Goal: Information Seeking & Learning: Learn about a topic

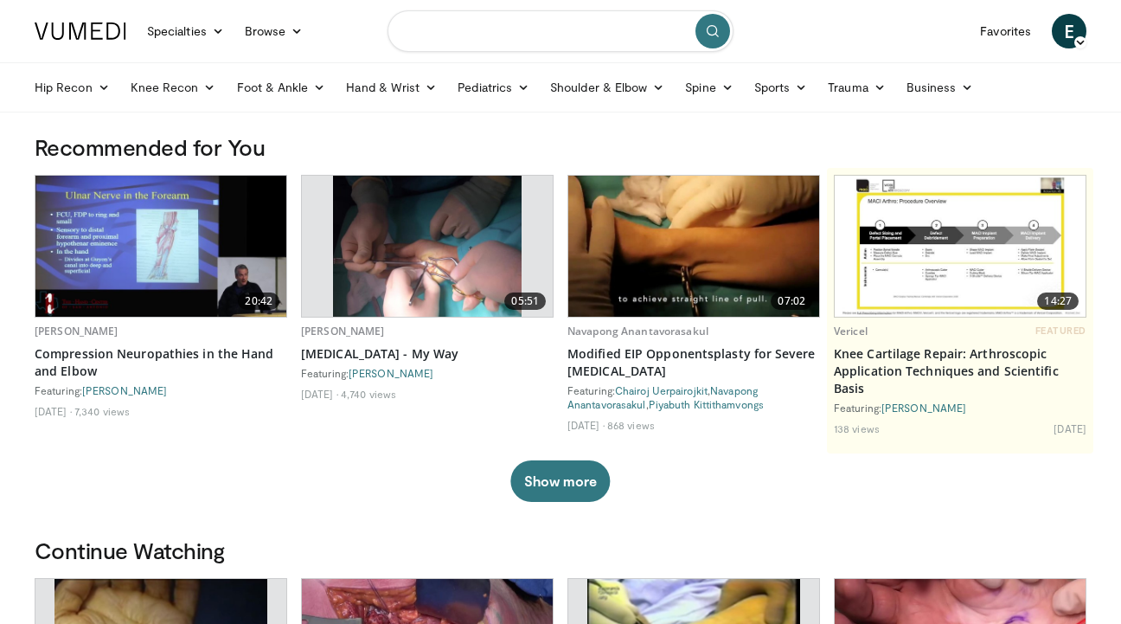
click at [515, 37] on input "Search topics, interventions" at bounding box center [560, 31] width 346 height 42
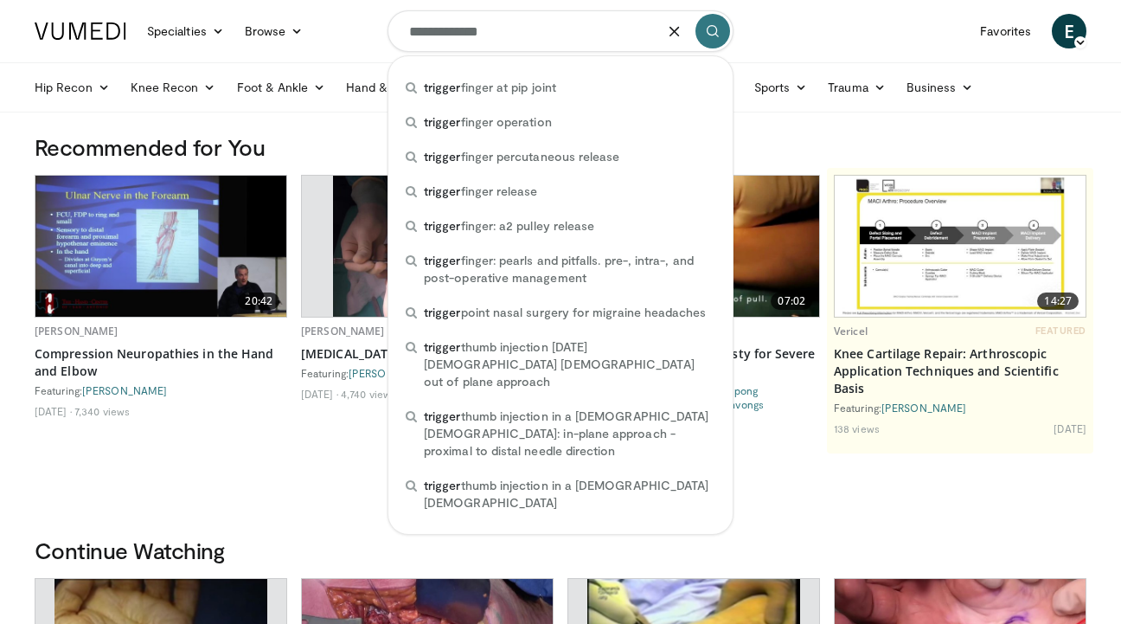
type input "**********"
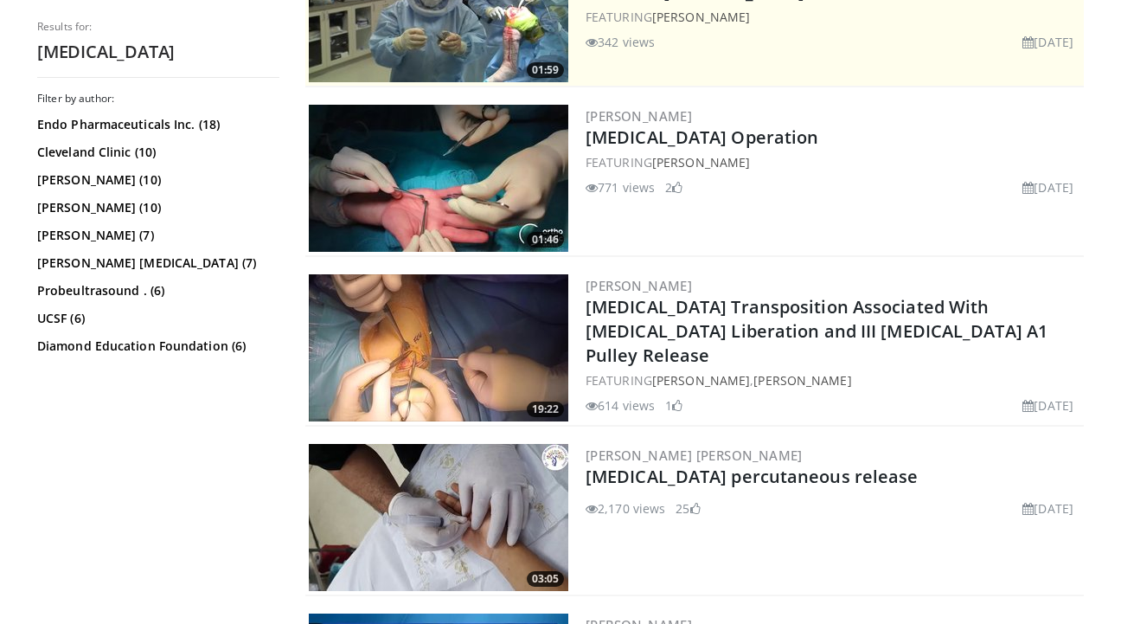
scroll to position [429, 0]
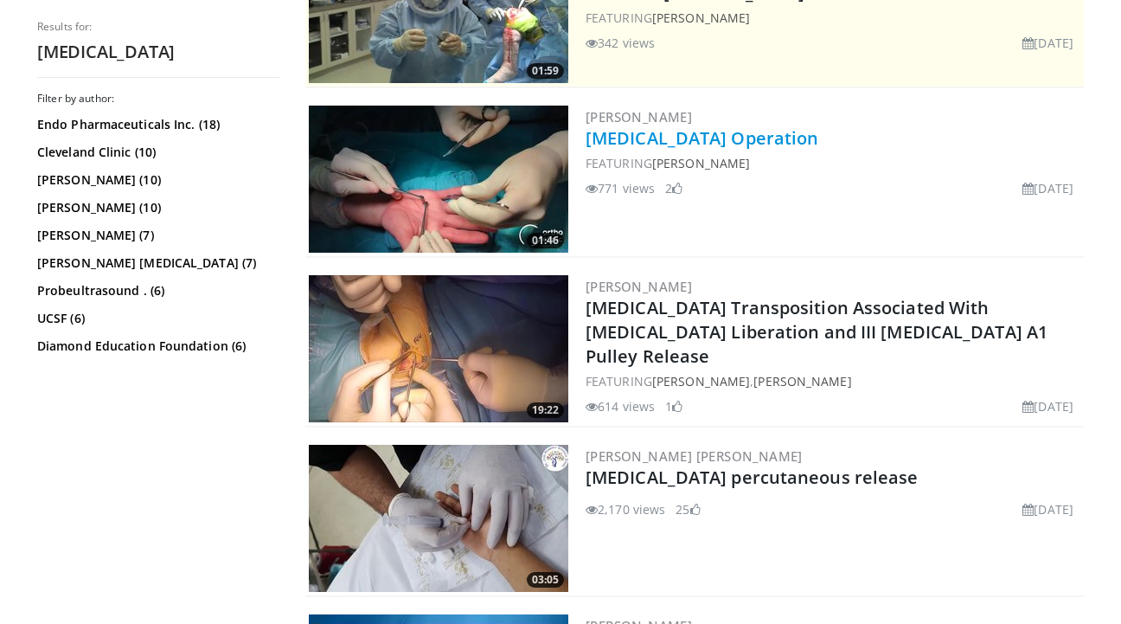
click at [670, 138] on link "Trigger Finger Operation" at bounding box center [702, 137] width 233 height 23
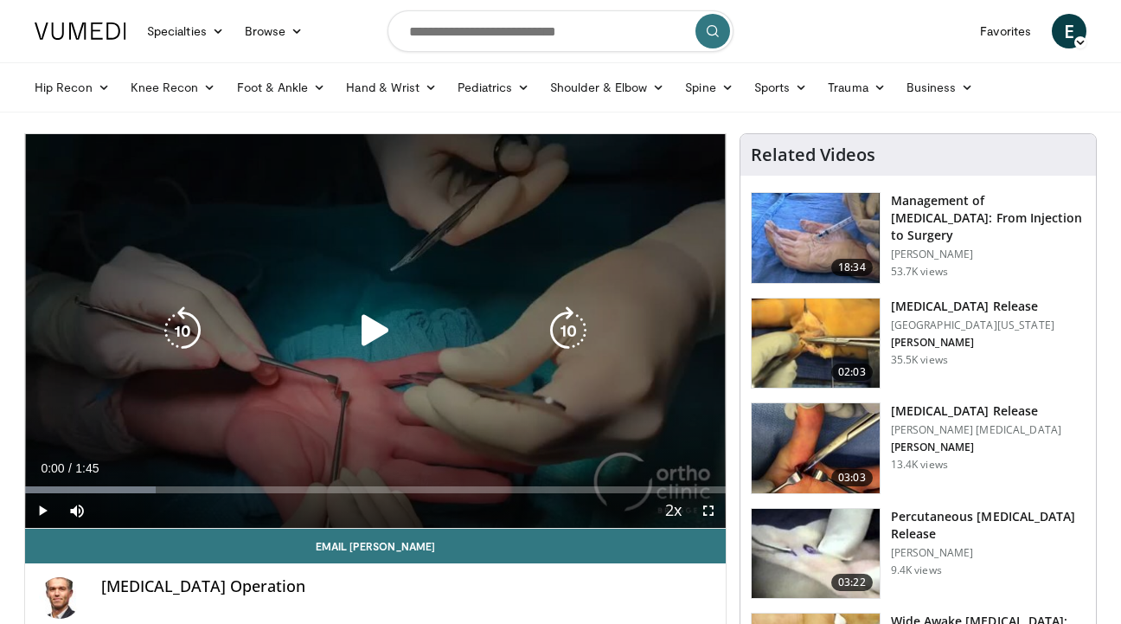
click at [376, 324] on icon "Video Player" at bounding box center [375, 330] width 48 height 48
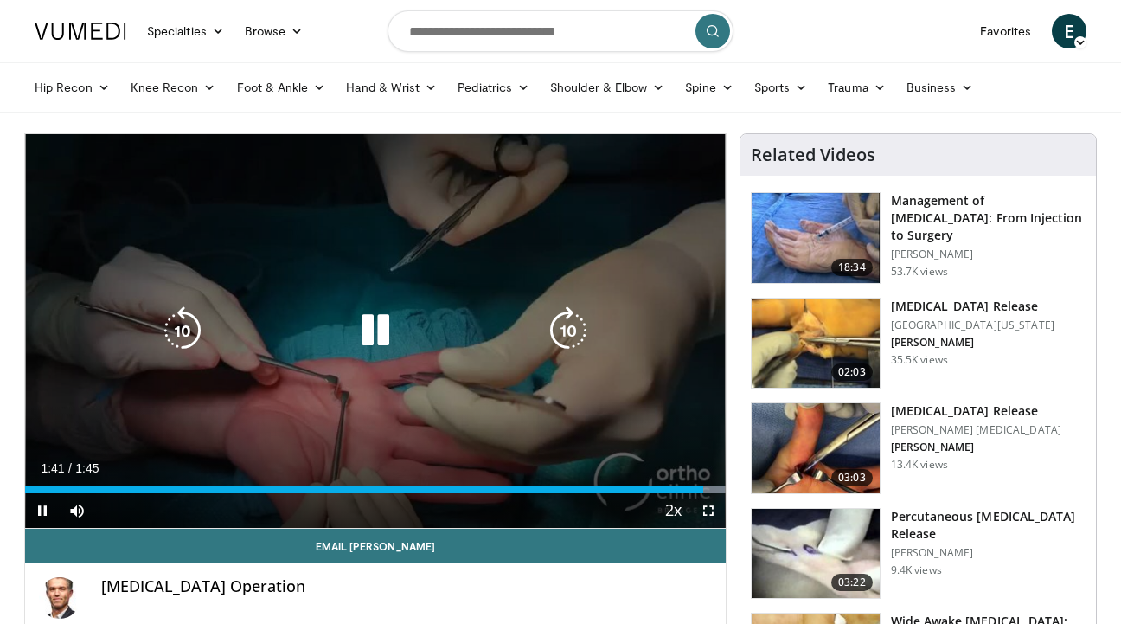
click at [372, 330] on icon "Video Player" at bounding box center [375, 330] width 48 height 48
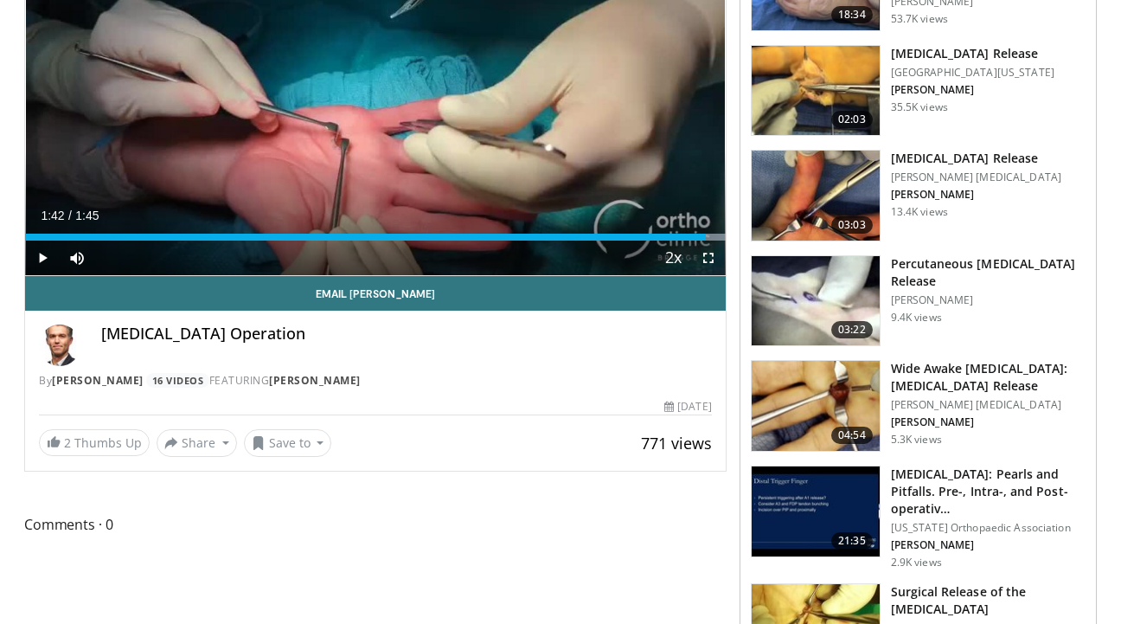
scroll to position [20, 0]
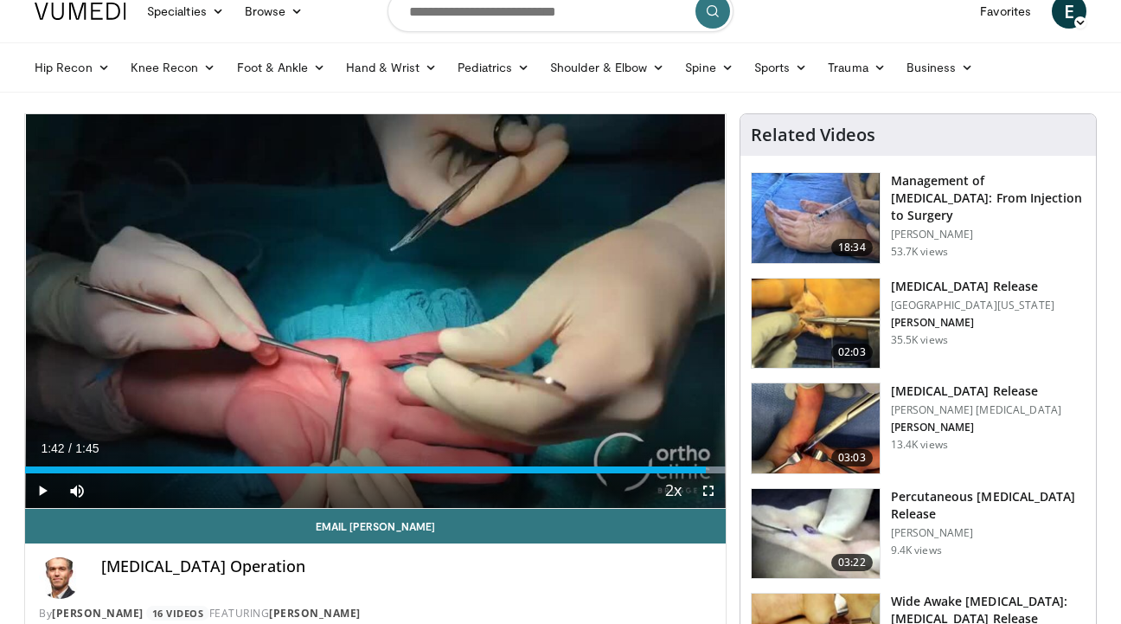
click at [810, 416] on img at bounding box center [816, 428] width 128 height 90
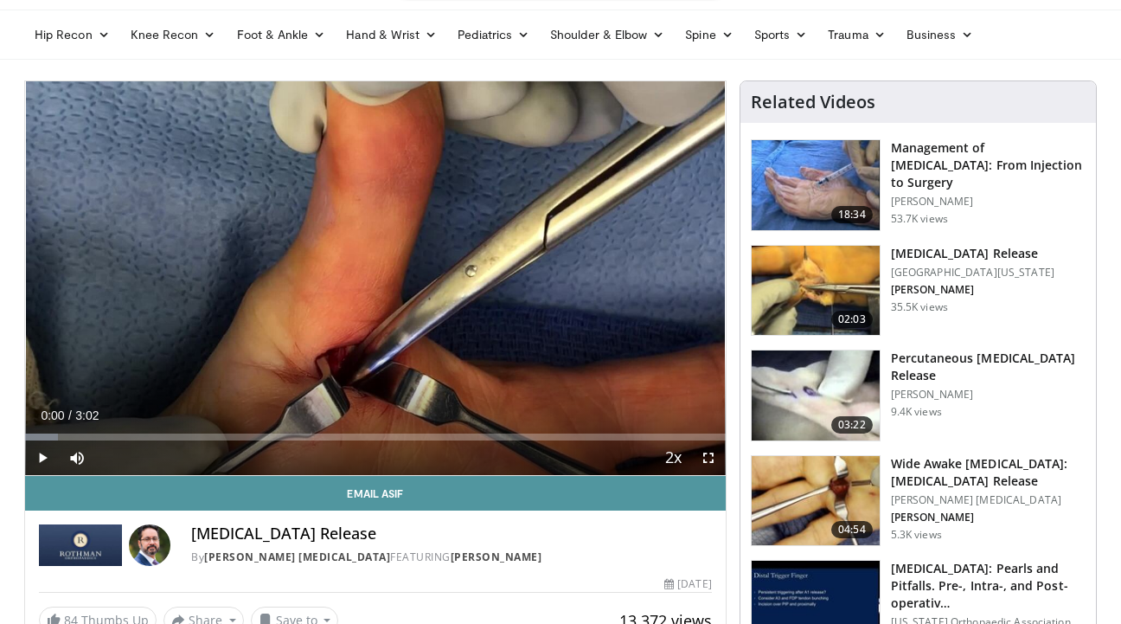
scroll to position [44, 0]
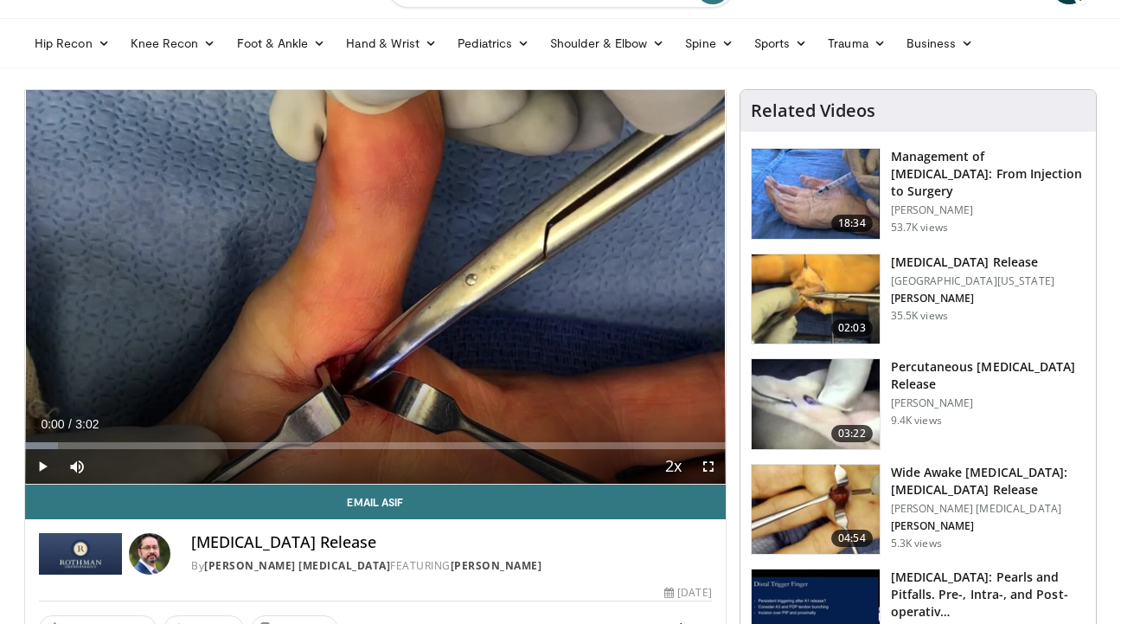
click at [48, 464] on span "Video Player" at bounding box center [42, 466] width 35 height 35
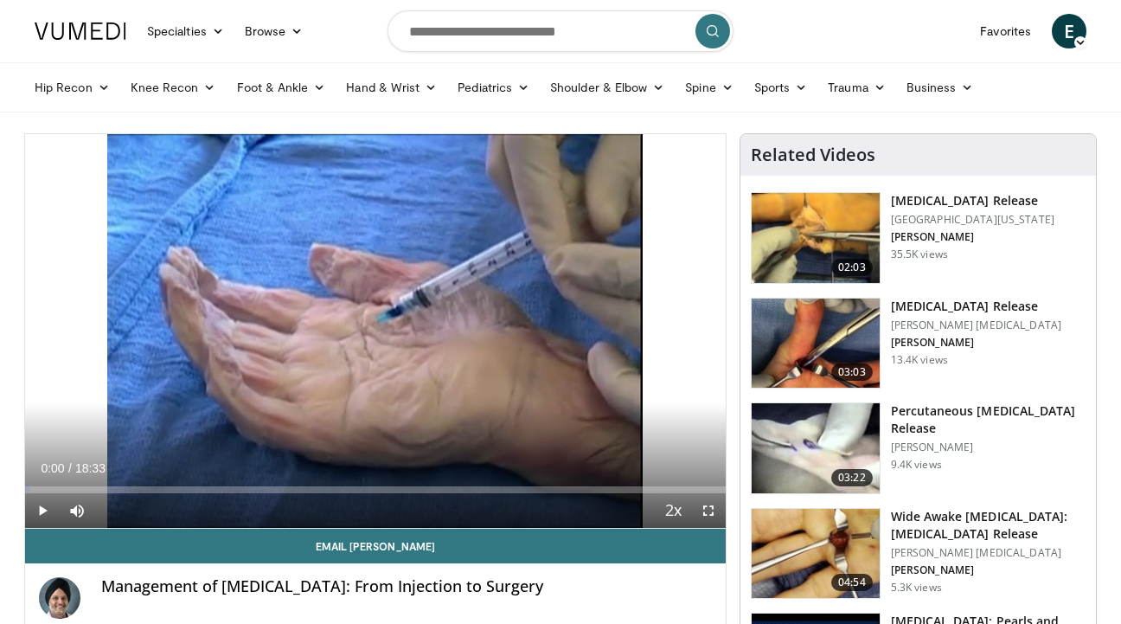
click at [930, 418] on h3 "Percutaneous [MEDICAL_DATA] Release" at bounding box center [988, 419] width 195 height 35
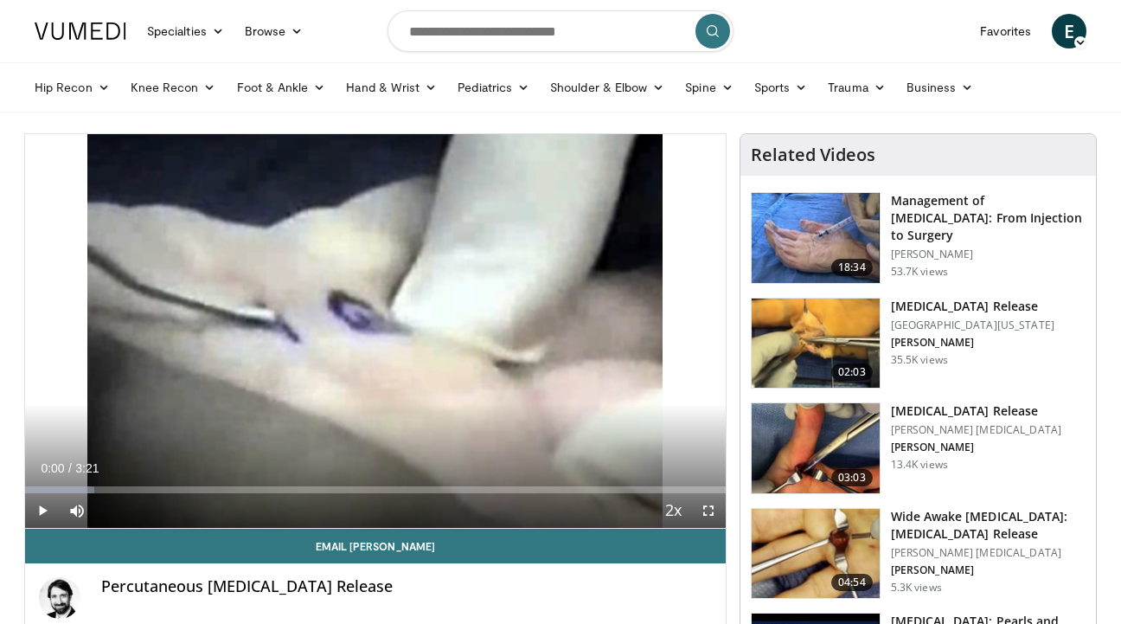
click at [42, 505] on span "Video Player" at bounding box center [42, 510] width 35 height 35
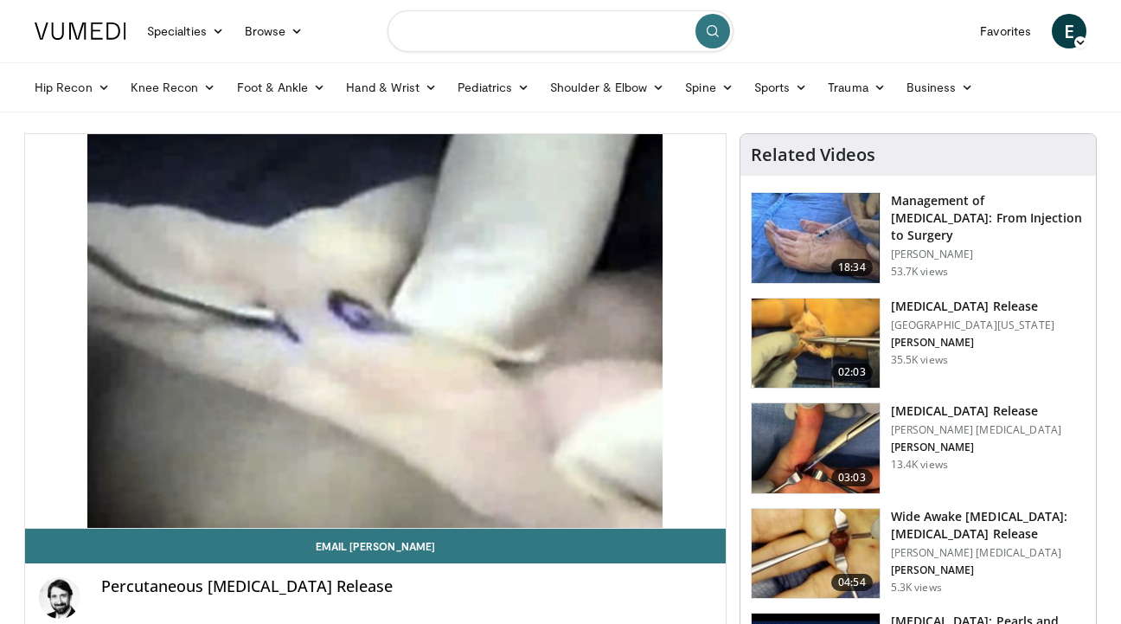
click at [440, 39] on input "Search topics, interventions" at bounding box center [560, 31] width 346 height 42
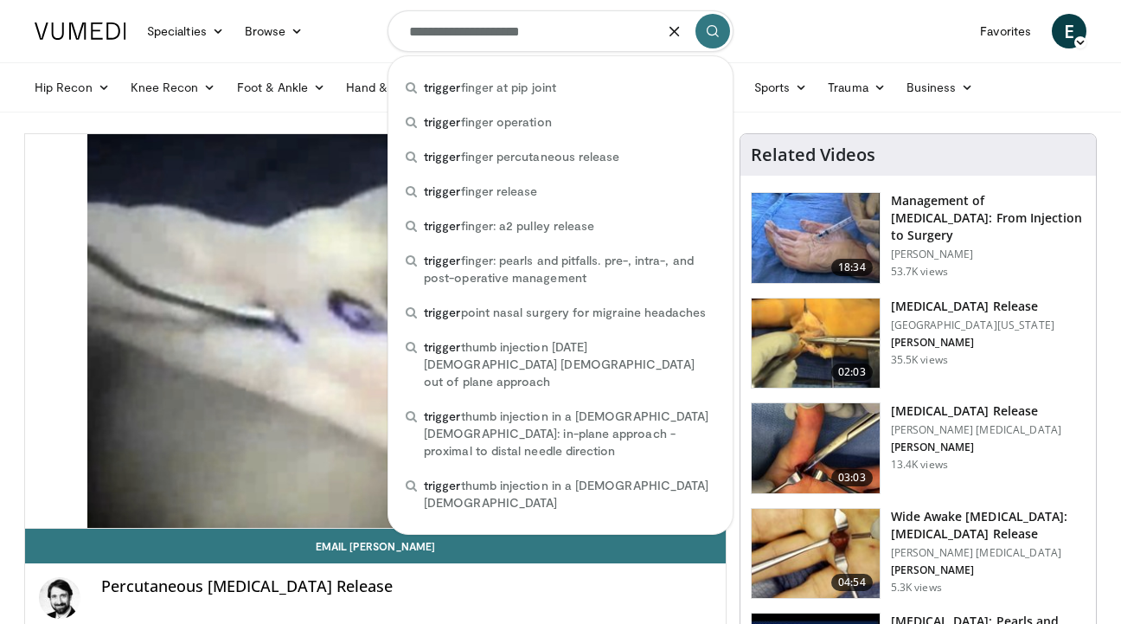
type input "**********"
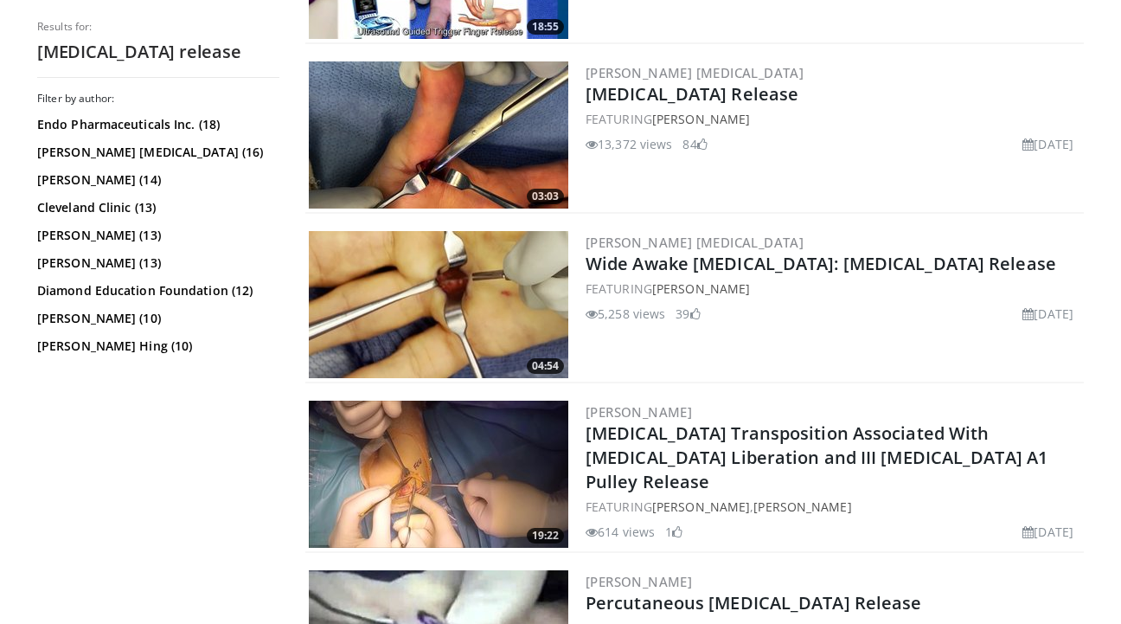
scroll to position [715, 0]
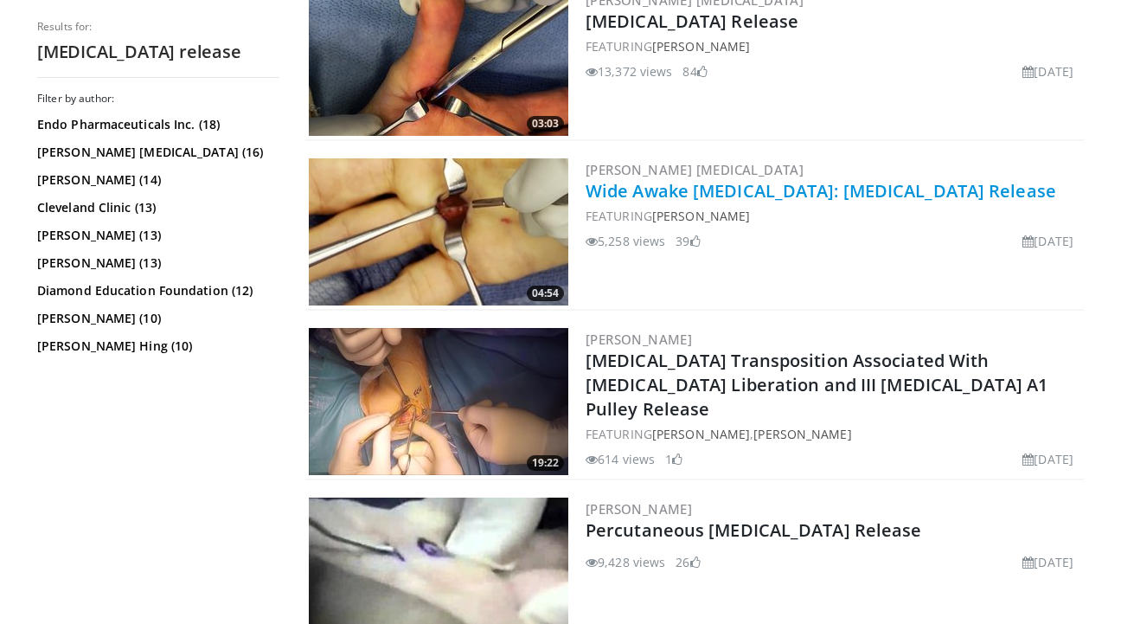
click at [675, 188] on link "Wide Awake [MEDICAL_DATA]: [MEDICAL_DATA] Release" at bounding box center [821, 190] width 471 height 23
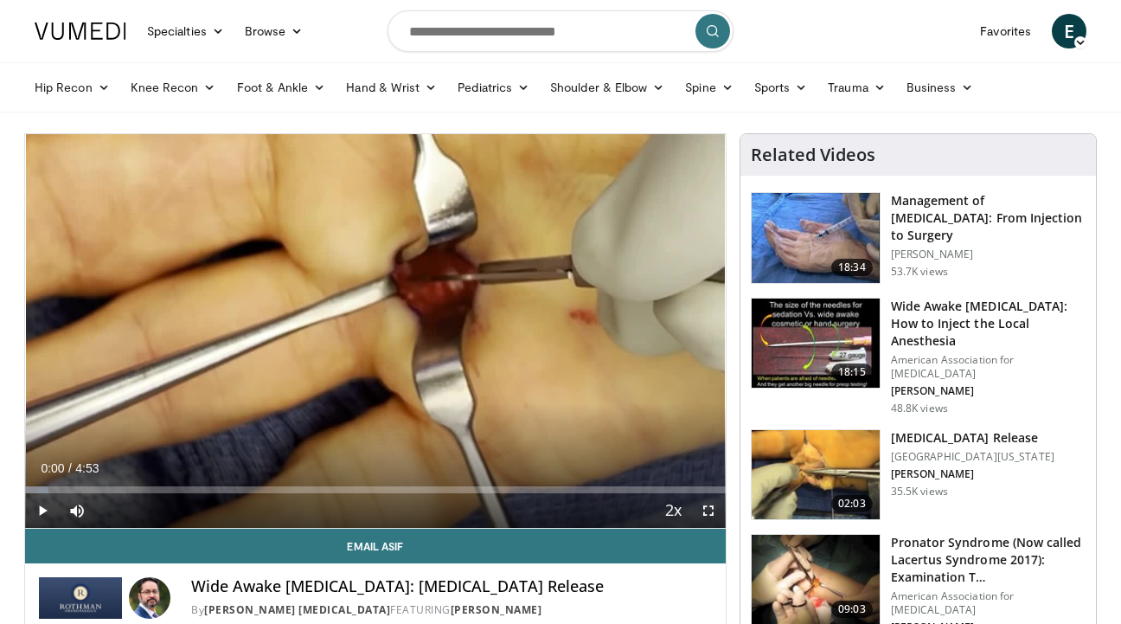
click at [39, 509] on span "Video Player" at bounding box center [42, 510] width 35 height 35
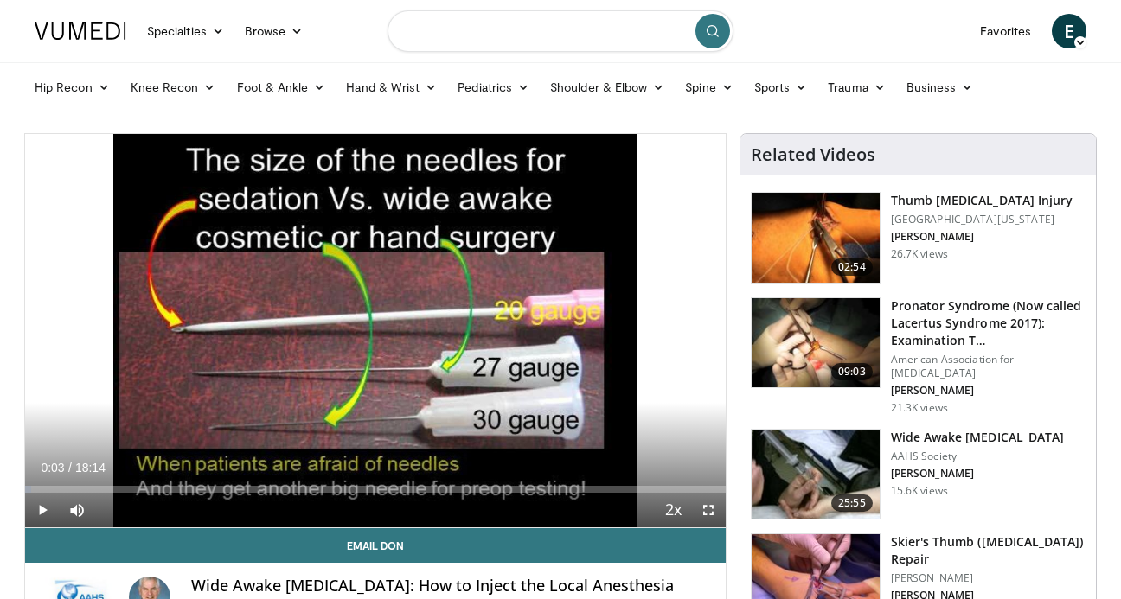
click at [485, 31] on input "Search topics, interventions" at bounding box center [560, 31] width 346 height 42
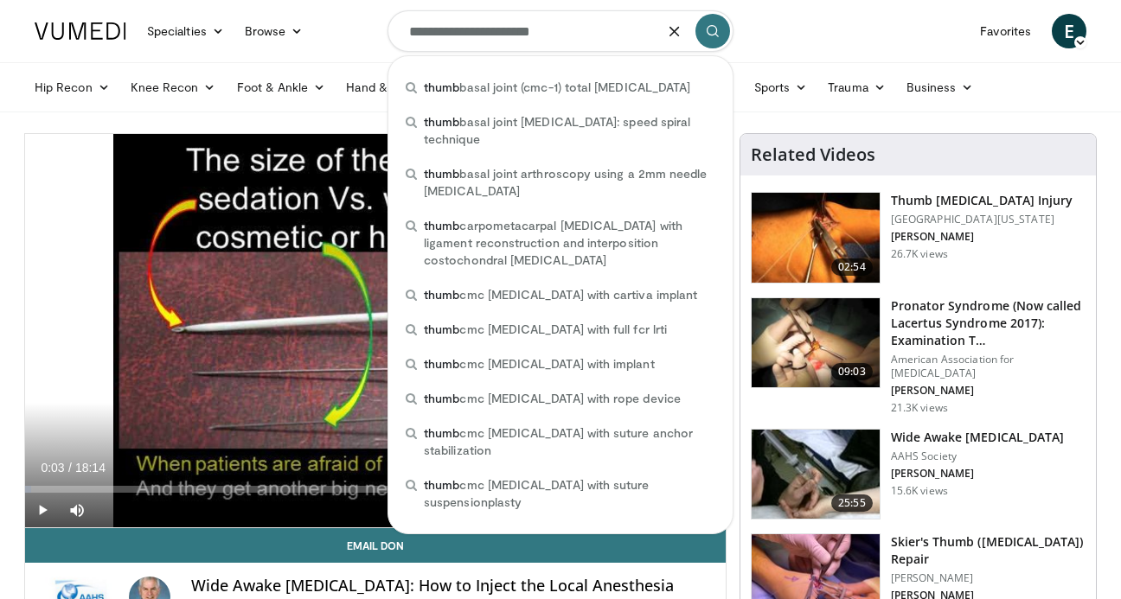
type input "**********"
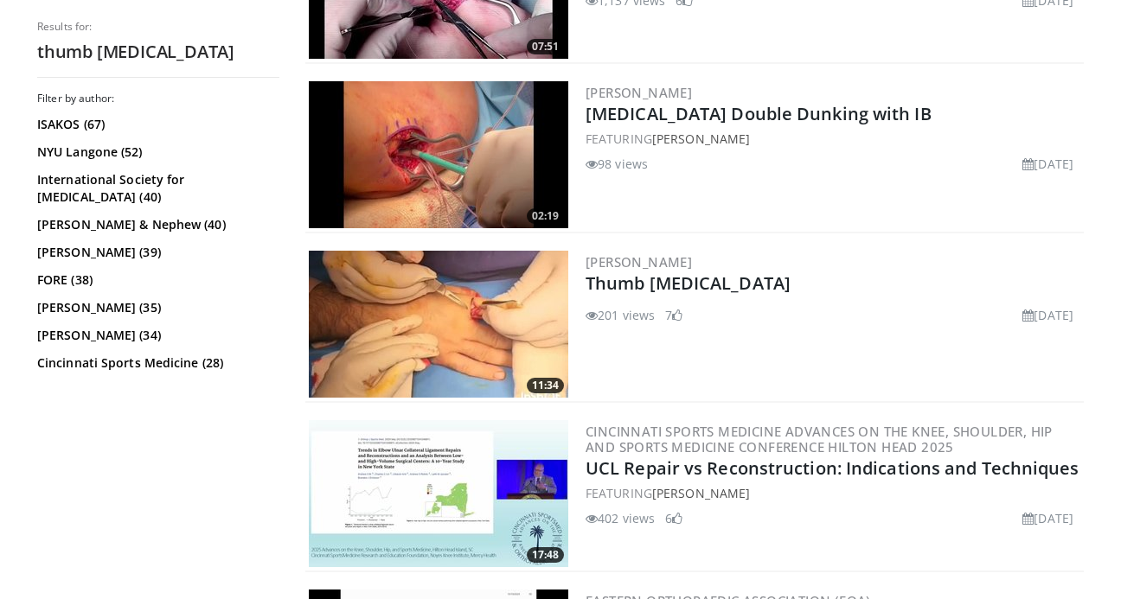
scroll to position [815, 0]
